Goal: Task Accomplishment & Management: Complete application form

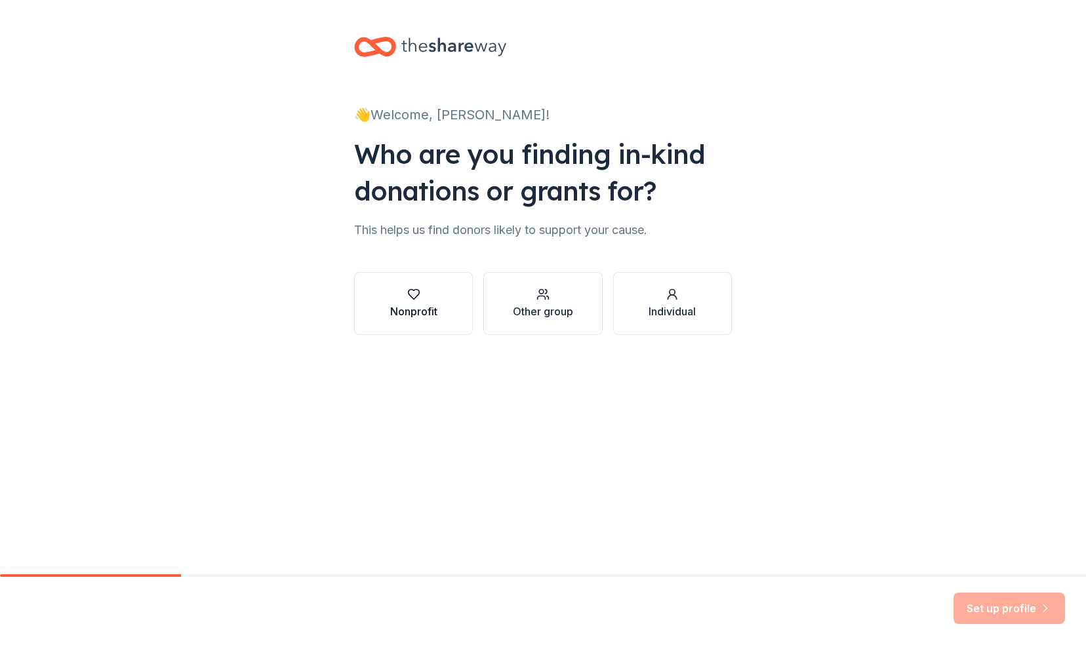
click at [409, 318] on div "Nonprofit" at bounding box center [413, 312] width 47 height 16
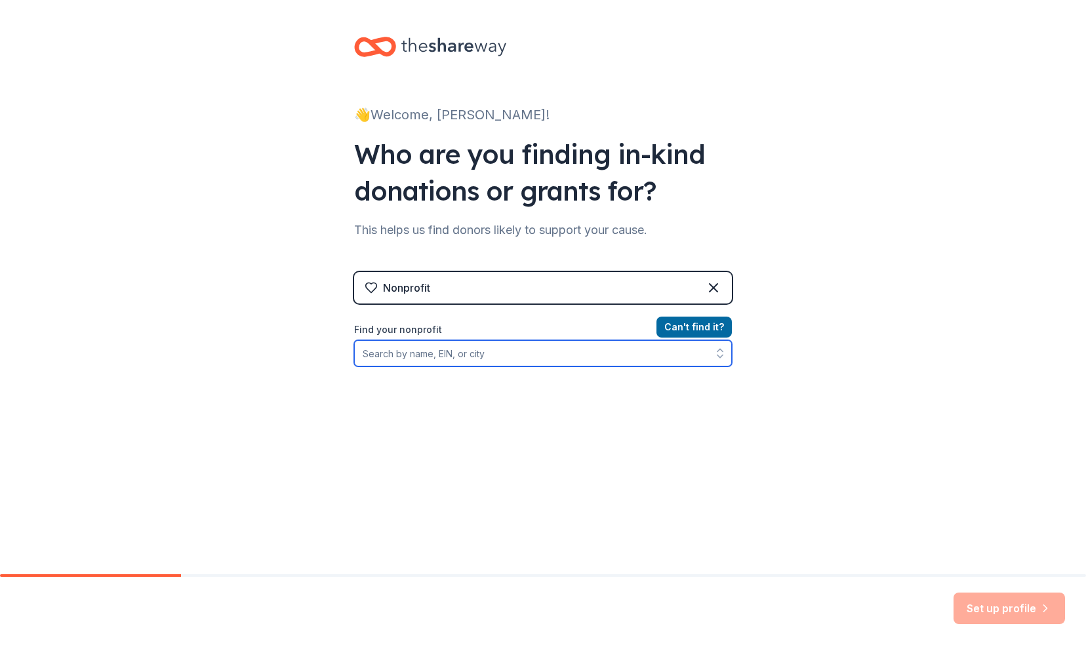
click at [475, 357] on input "Find your nonprofit" at bounding box center [543, 353] width 378 height 26
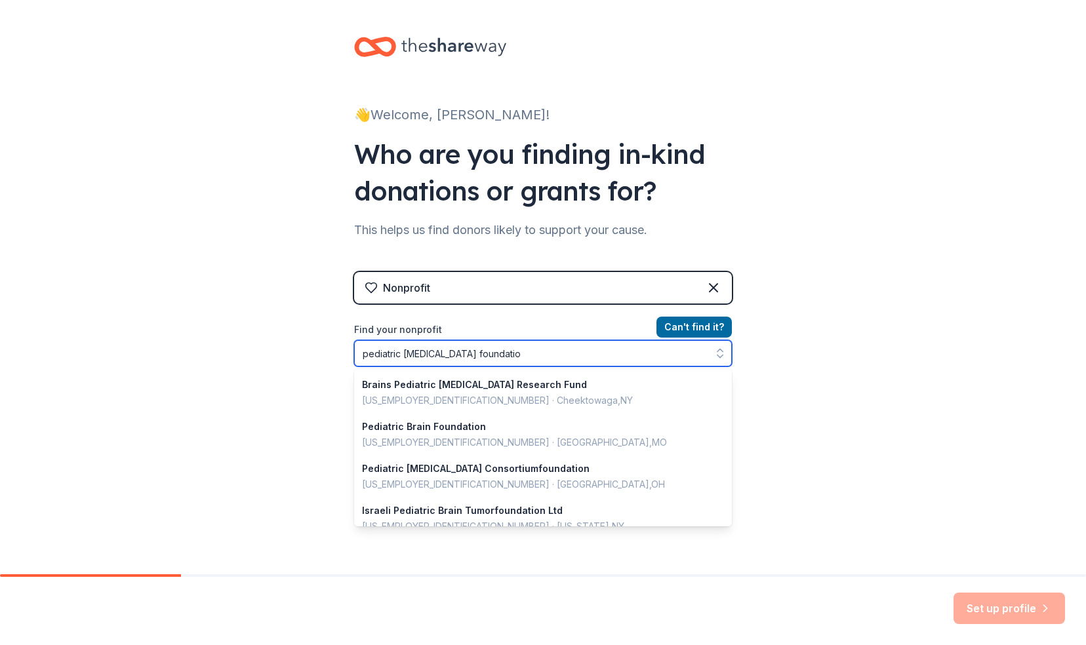
type input "pediatric [MEDICAL_DATA] foundation"
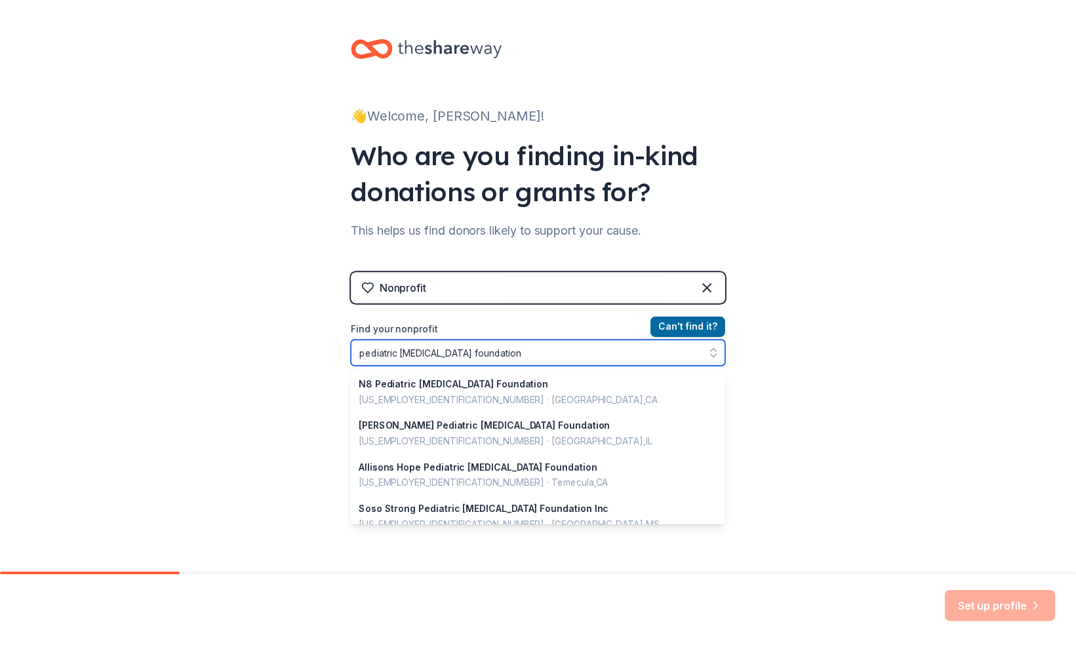
scroll to position [215, 0]
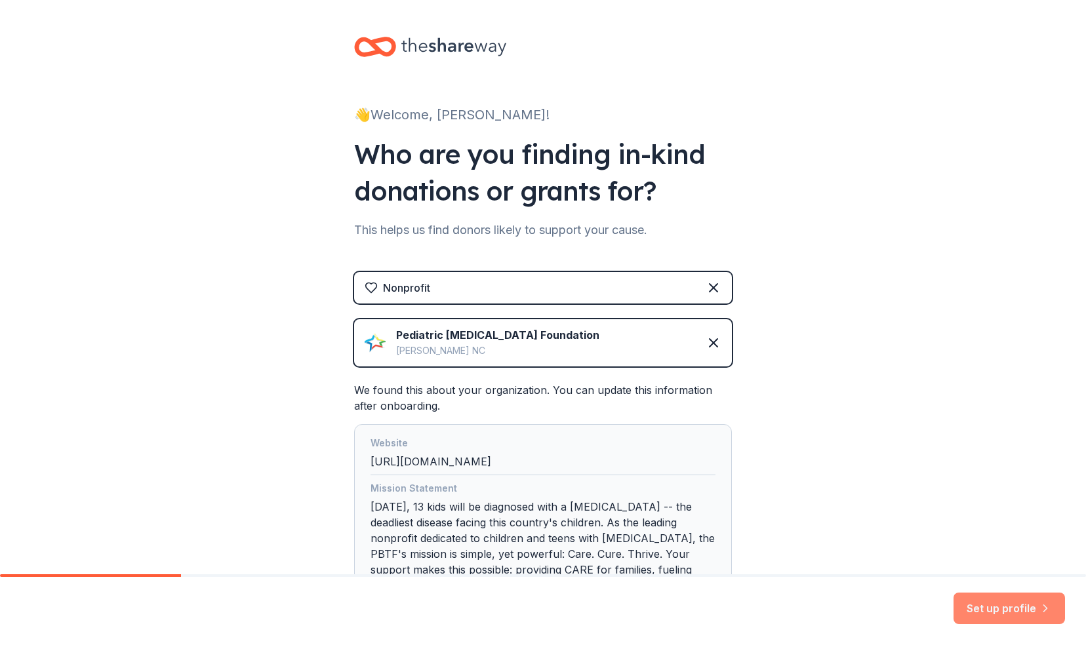
click at [977, 605] on button "Set up profile" at bounding box center [1008, 608] width 111 height 31
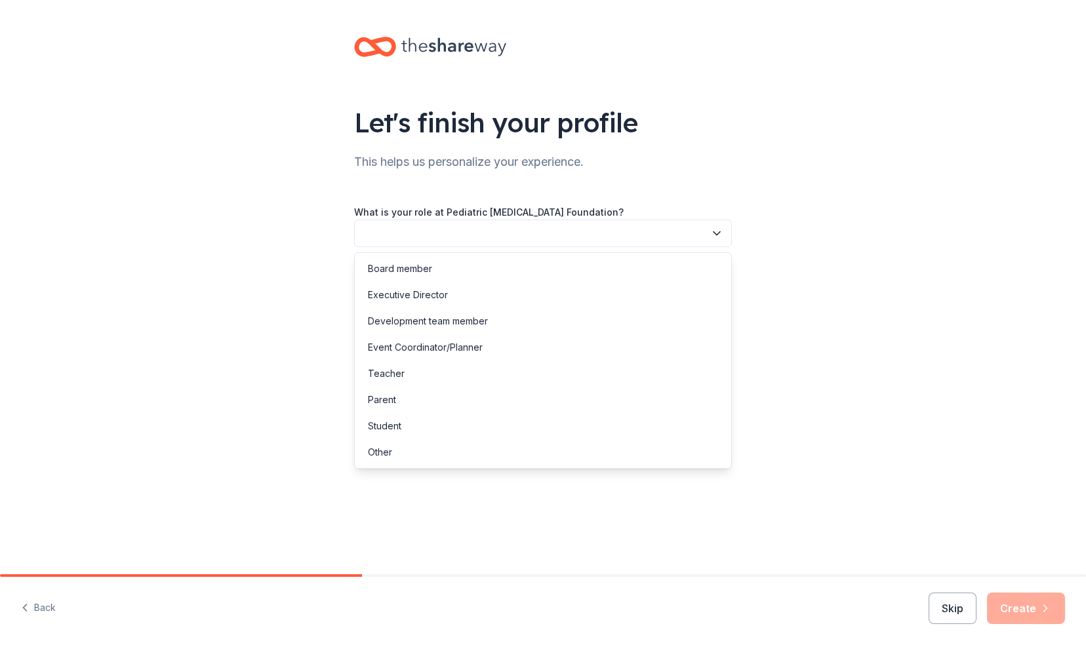
click at [673, 231] on button "button" at bounding box center [543, 234] width 378 height 28
click at [645, 320] on div "Development team member" at bounding box center [542, 321] width 371 height 26
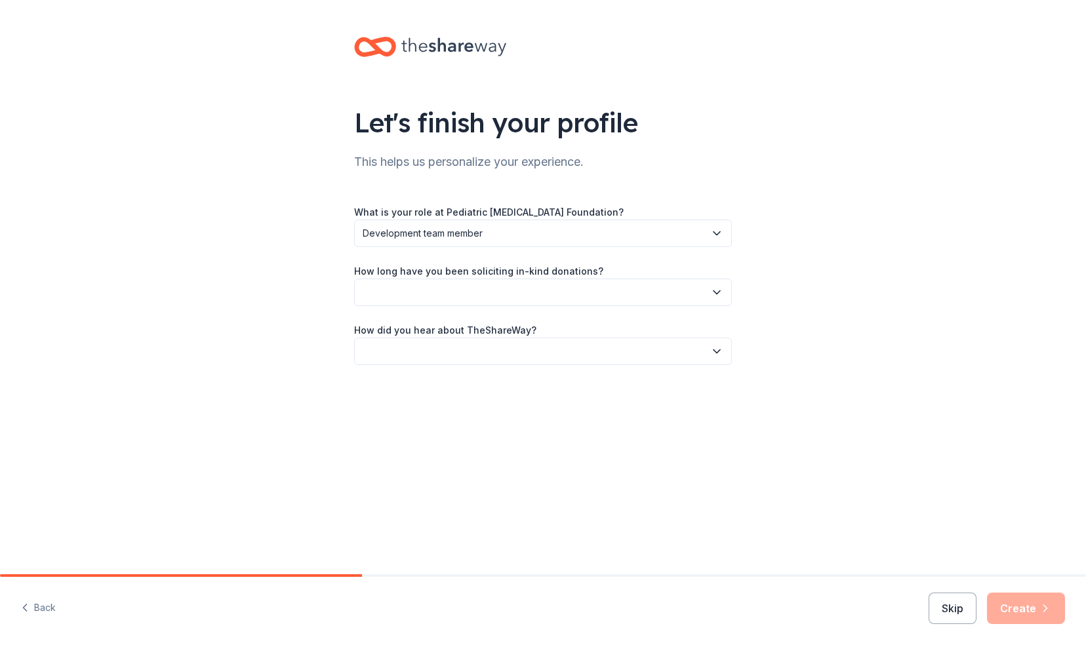
click at [616, 293] on button "button" at bounding box center [543, 293] width 378 height 28
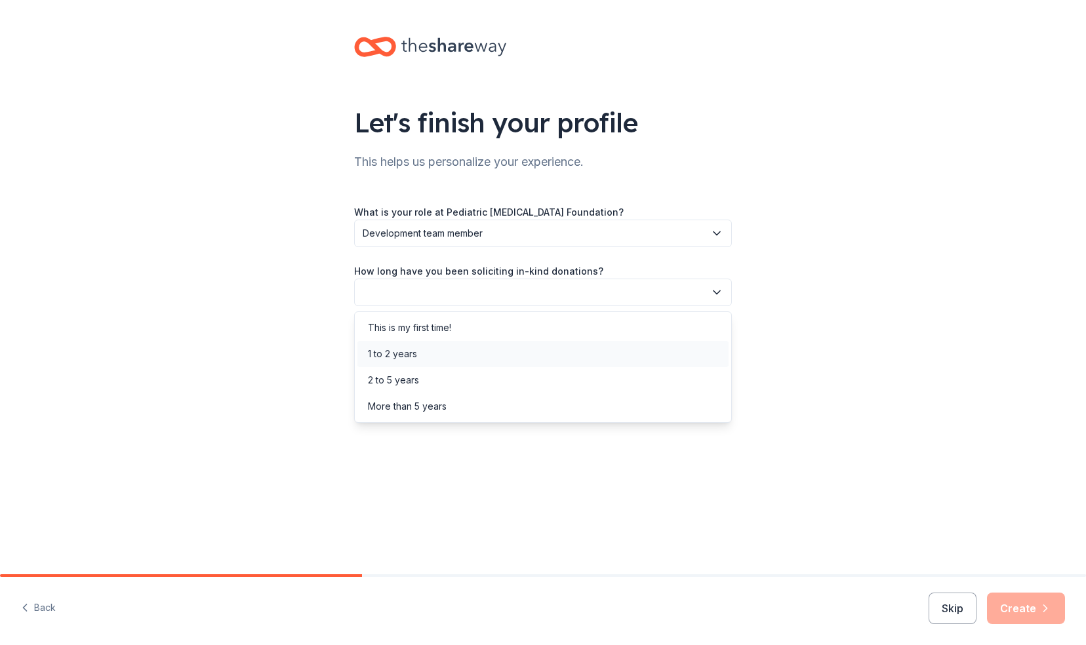
click at [592, 350] on div "1 to 2 years" at bounding box center [542, 354] width 371 height 26
click at [612, 299] on span "1 to 2 years" at bounding box center [534, 292] width 342 height 16
click at [576, 404] on div "More than 5 years" at bounding box center [542, 406] width 371 height 26
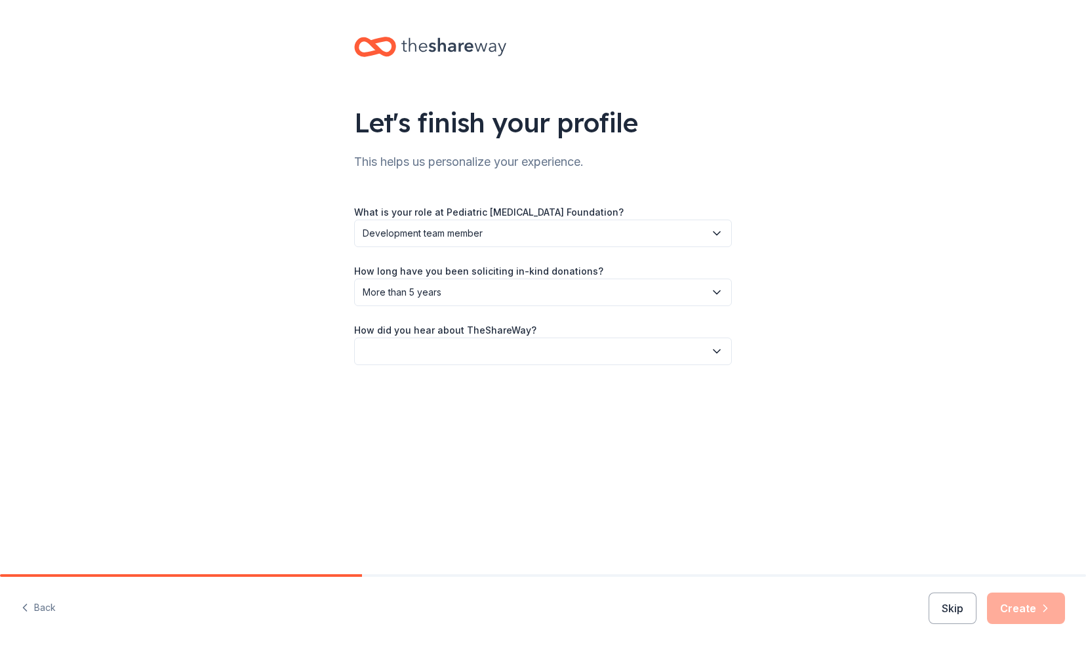
click at [499, 350] on button "button" at bounding box center [543, 352] width 378 height 28
click at [480, 408] on div "Online search" at bounding box center [542, 413] width 371 height 26
click at [1020, 611] on button "Create" at bounding box center [1026, 608] width 78 height 31
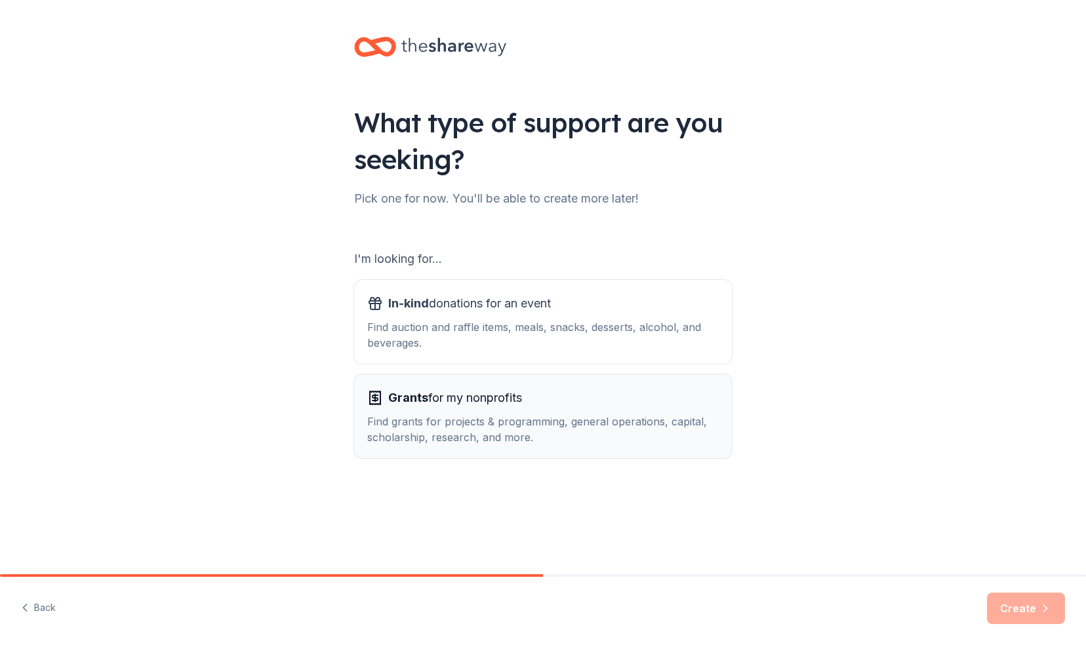
click at [568, 395] on div "Grants for my nonprofits" at bounding box center [542, 397] width 351 height 21
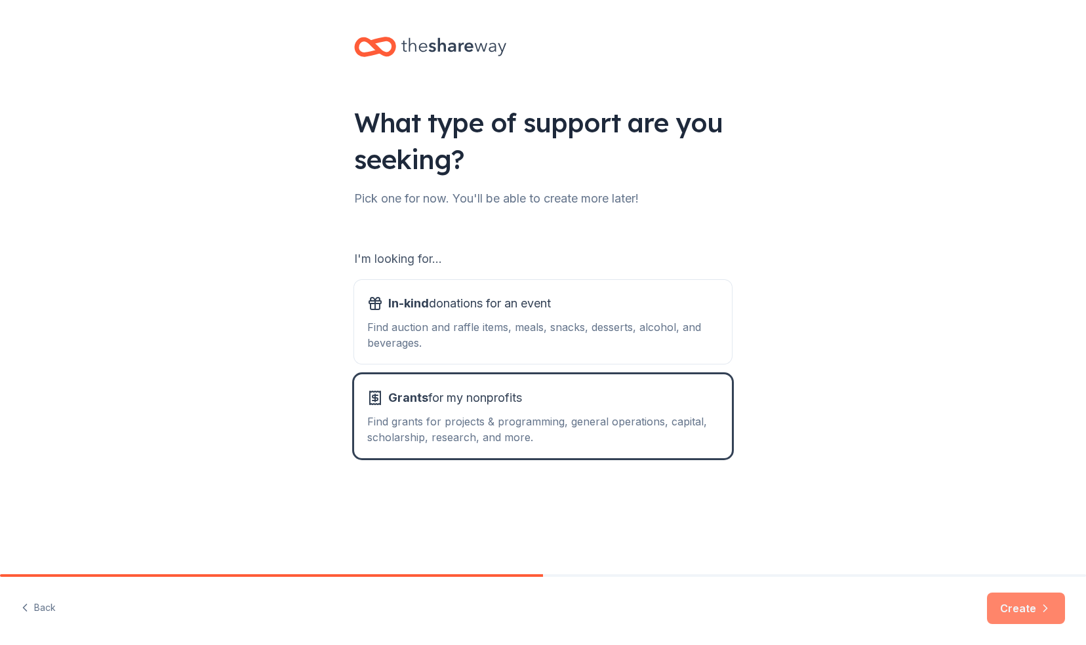
click at [1021, 612] on button "Create" at bounding box center [1026, 608] width 78 height 31
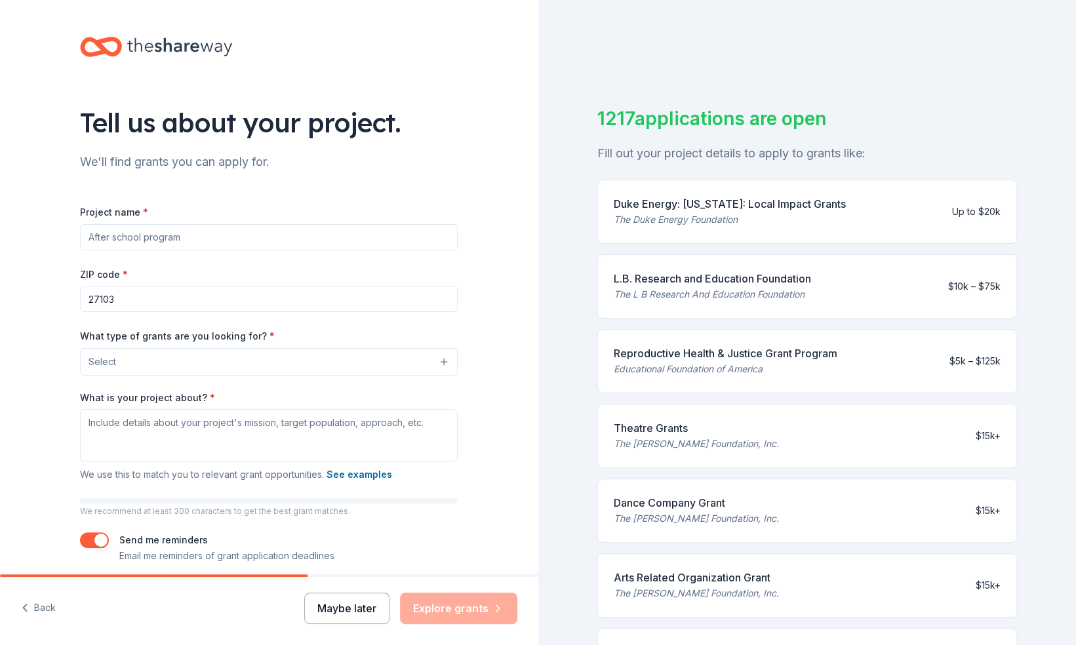
click at [342, 614] on button "Maybe later" at bounding box center [346, 608] width 85 height 31
click at [349, 603] on button "Maybe later" at bounding box center [346, 608] width 85 height 31
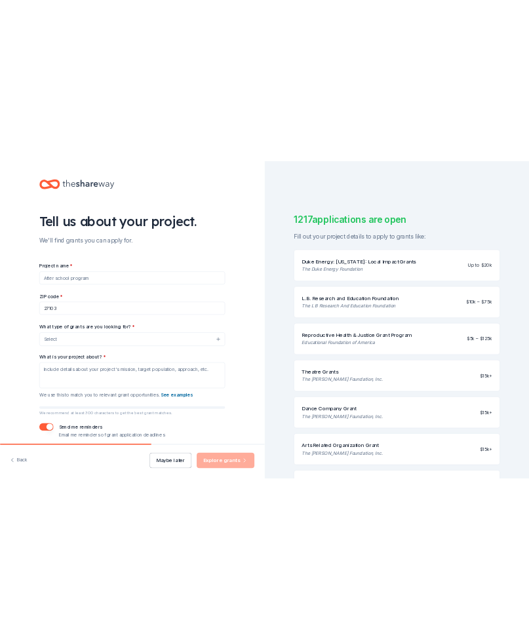
scroll to position [51, 0]
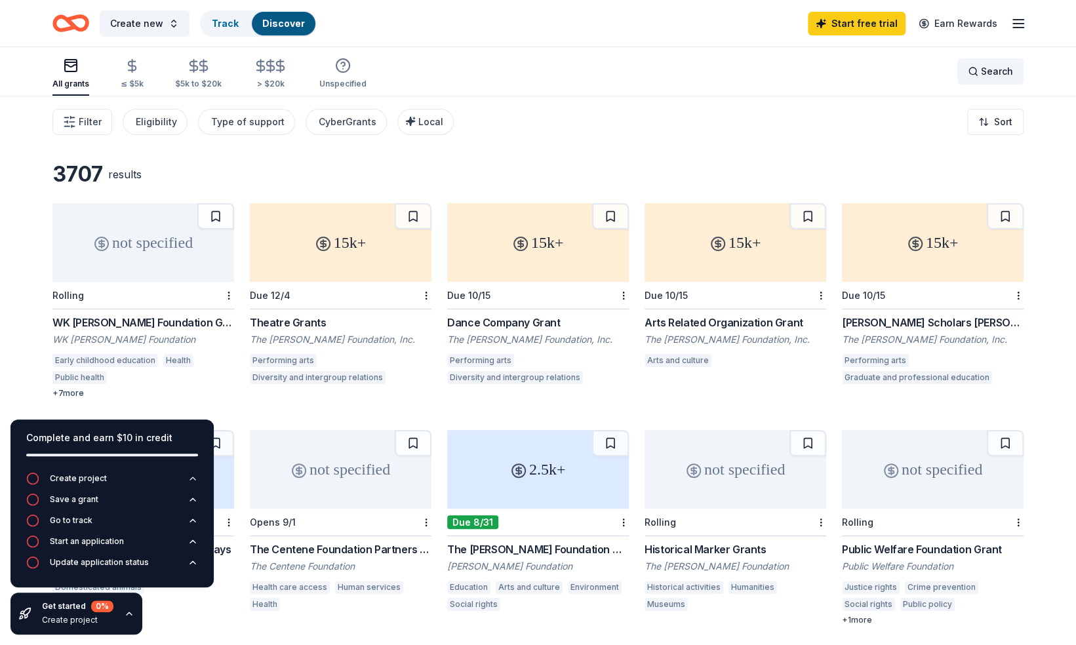
click at [999, 71] on span "Search" at bounding box center [997, 72] width 32 height 16
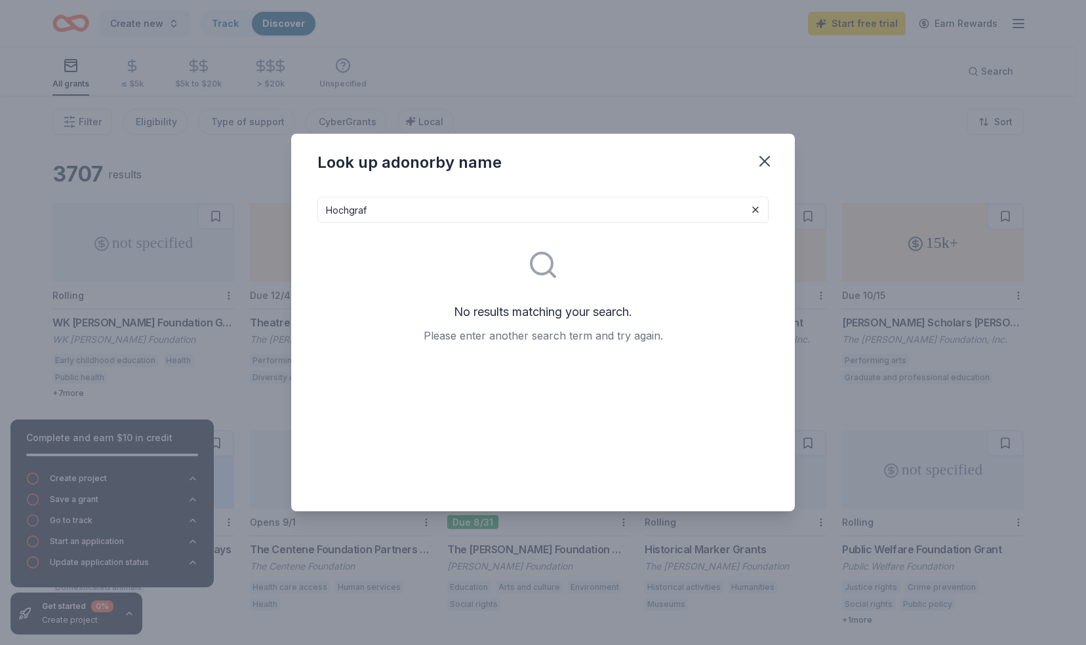
type input "Hochgraf"
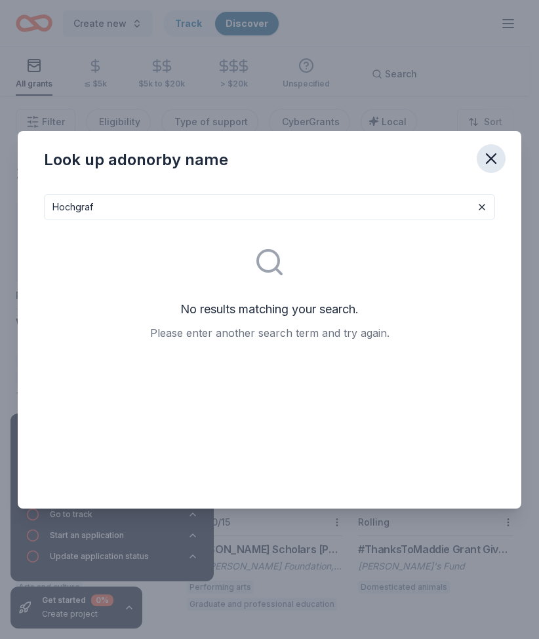
click at [494, 155] on icon "button" at bounding box center [490, 158] width 9 height 9
